Goal: Task Accomplishment & Management: Use online tool/utility

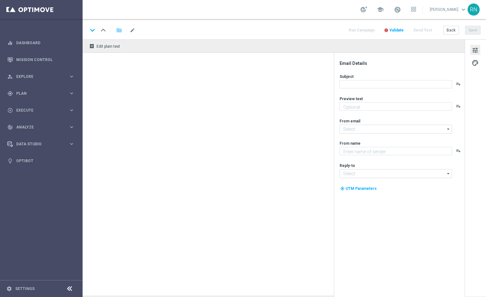
type textarea "Jetzt im Lottoland: Entdecke die besten Novomatic-Spiele"
type input "[EMAIL_ADDRESS][DOMAIN_NAME]"
type textarea "Lottoland"
type input "[EMAIL_ADDRESS][DOMAIN_NAME]"
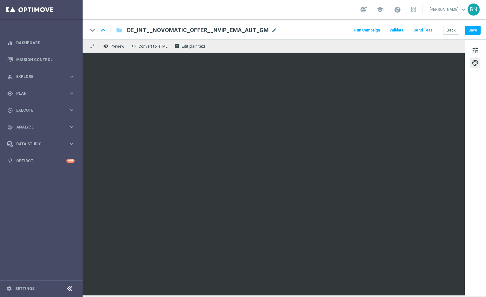
click at [427, 30] on button "Send Test" at bounding box center [422, 30] width 21 height 9
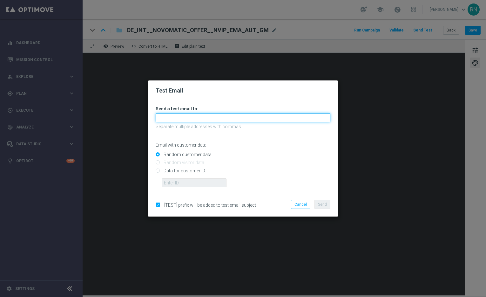
click at [207, 118] on input "text" at bounding box center [243, 117] width 175 height 9
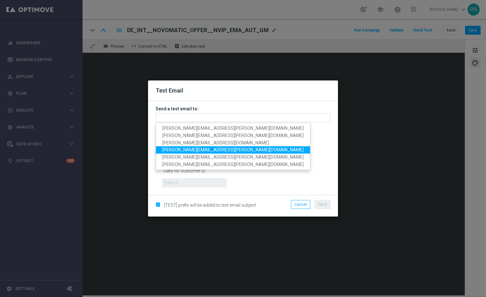
click at [204, 150] on span "[PERSON_NAME][EMAIL_ADDRESS][PERSON_NAME][DOMAIN_NAME]" at bounding box center [232, 149] width 141 height 5
type input "[PERSON_NAME][EMAIL_ADDRESS][PERSON_NAME][DOMAIN_NAME]"
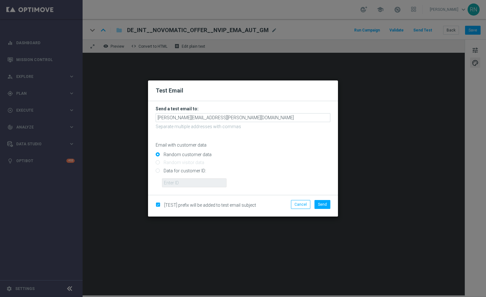
click at [168, 171] on input "Data for customer ID:" at bounding box center [243, 173] width 175 height 9
radio input "true"
click at [188, 181] on input "text" at bounding box center [194, 182] width 64 height 9
paste input "224148152"
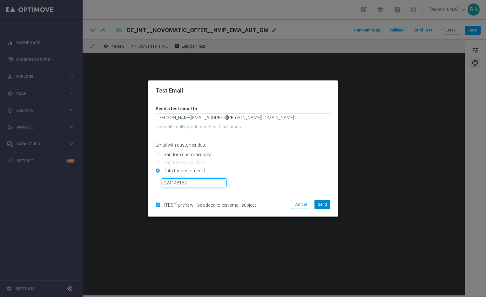
type input "224148152"
click at [324, 204] on span "Send" at bounding box center [322, 204] width 9 height 4
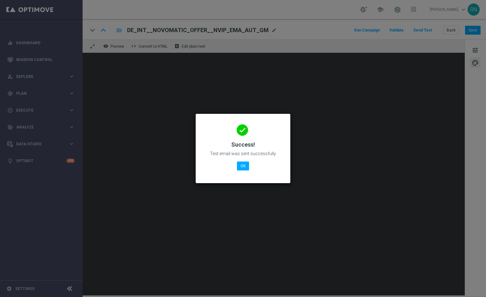
click at [321, 48] on modal-container "done Success! Test email was sent successfully OK" at bounding box center [243, 148] width 486 height 297
